Goal: Find specific page/section: Find specific page/section

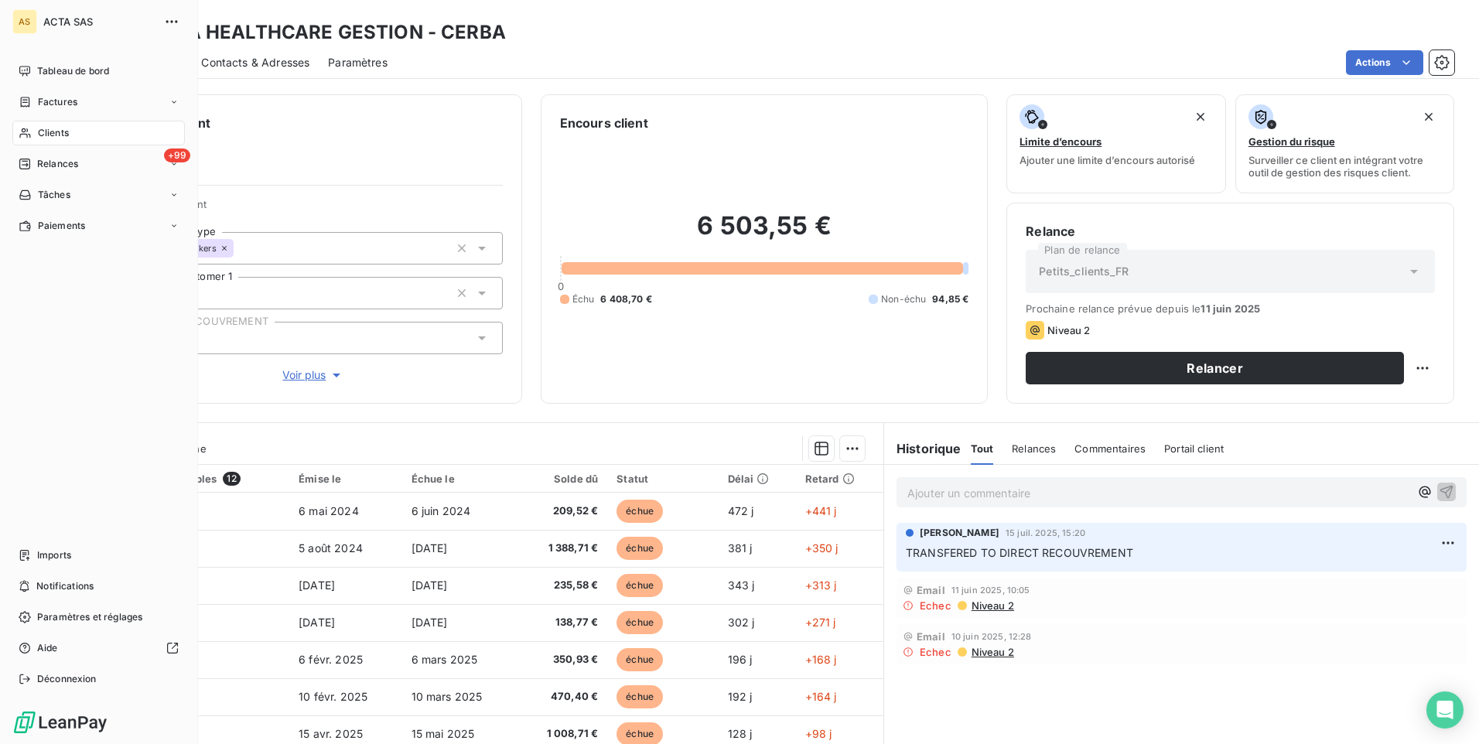
click at [66, 132] on span "Clients" at bounding box center [53, 133] width 31 height 14
click at [101, 107] on div "Factures" at bounding box center [98, 102] width 173 height 25
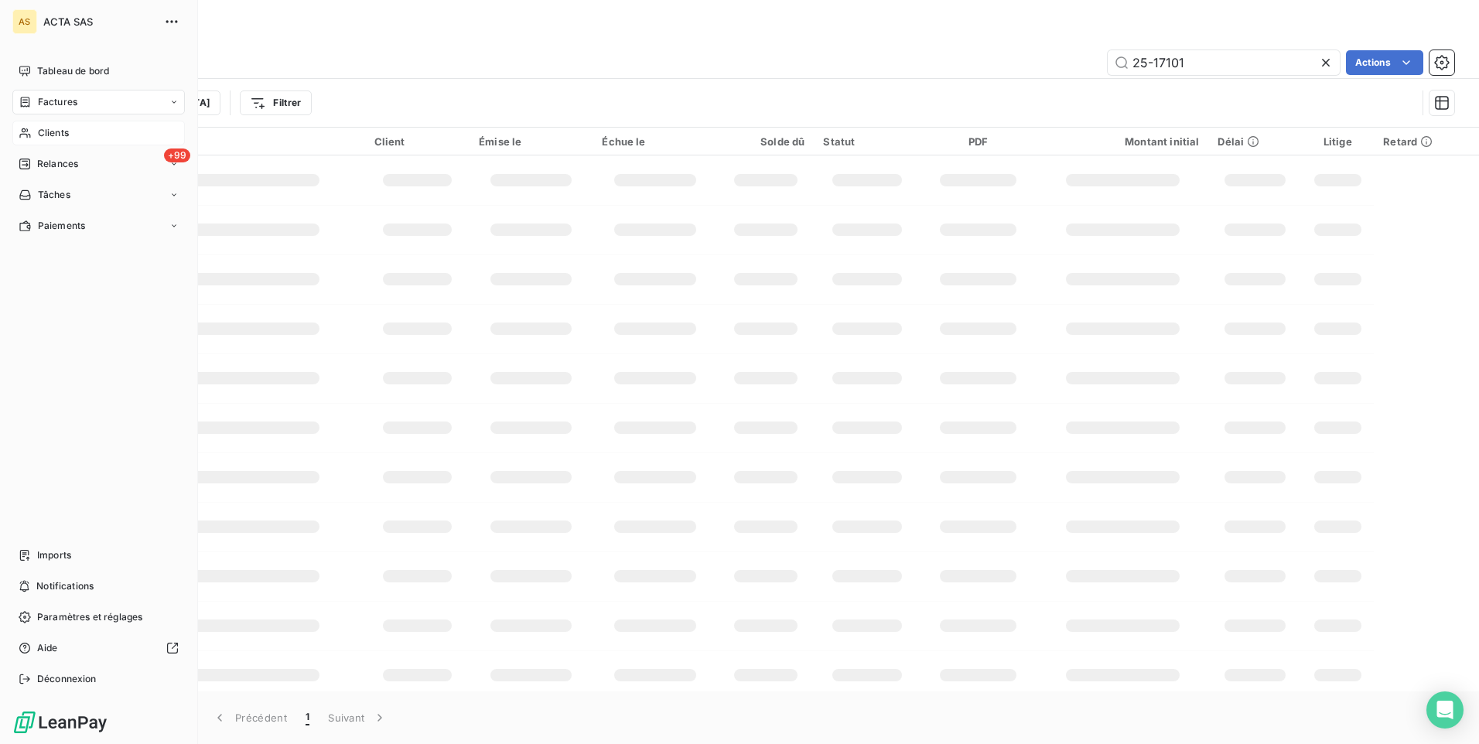
drag, startPoint x: 108, startPoint y: 132, endPoint x: 117, endPoint y: 134, distance: 9.6
click at [109, 132] on div "Clients" at bounding box center [98, 133] width 173 height 25
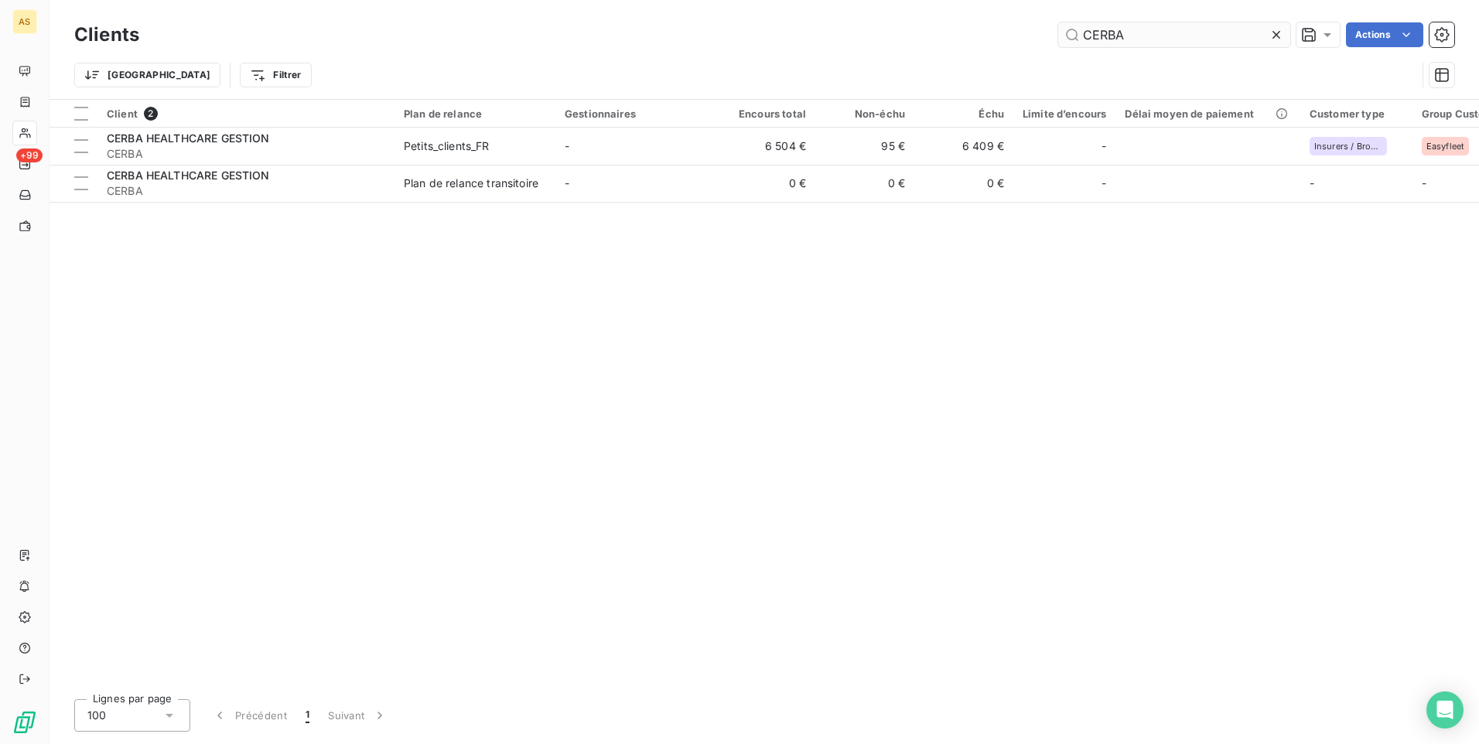
click at [1155, 29] on input "CERBA" at bounding box center [1174, 34] width 232 height 25
type input "C"
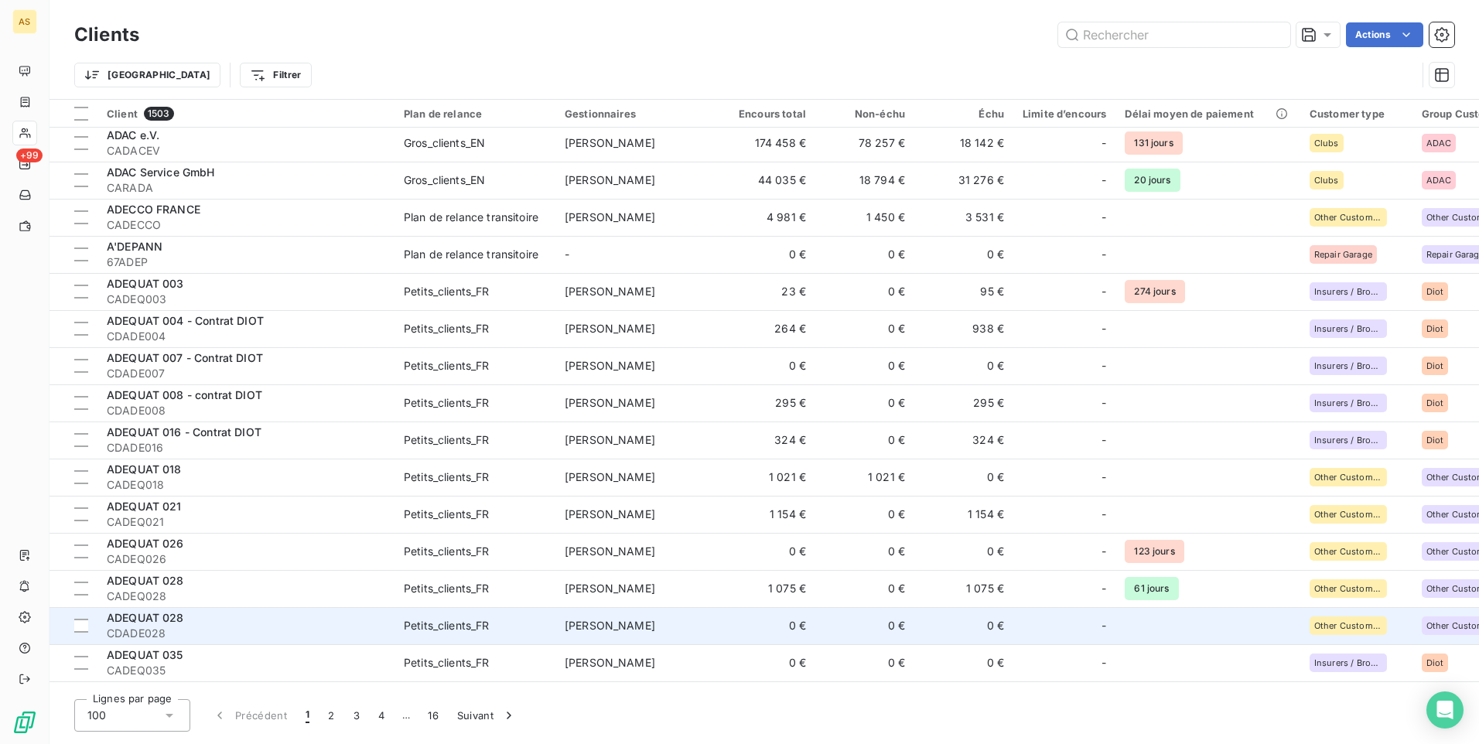
scroll to position [928, 0]
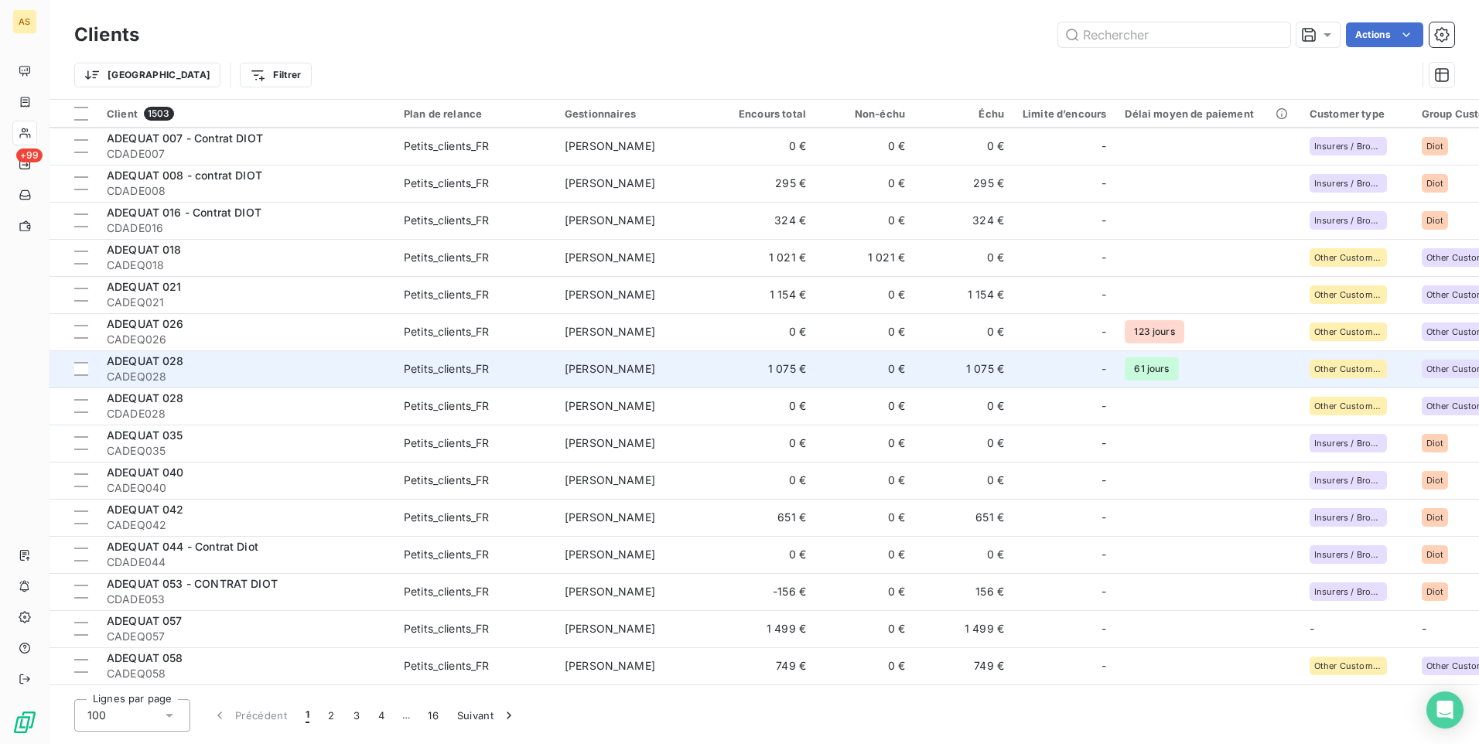
click at [989, 361] on td "1 075 €" at bounding box center [964, 368] width 99 height 37
